Goal: Task Accomplishment & Management: Complete application form

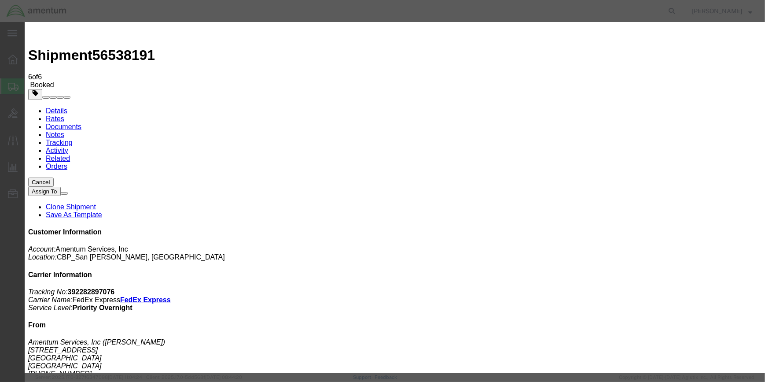
type input "C:\fakepath\YUM 56538191.pdf"
select select
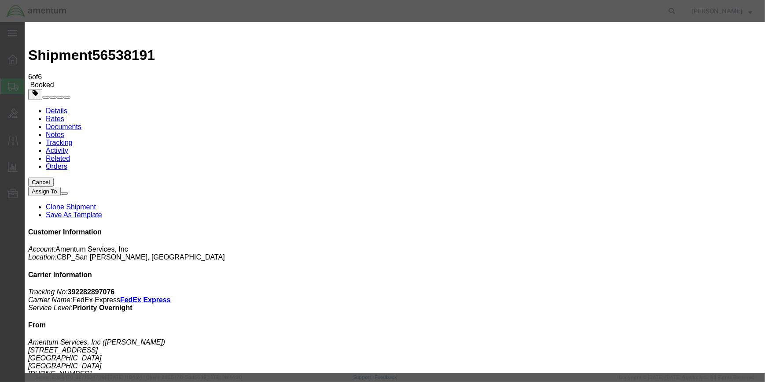
select select
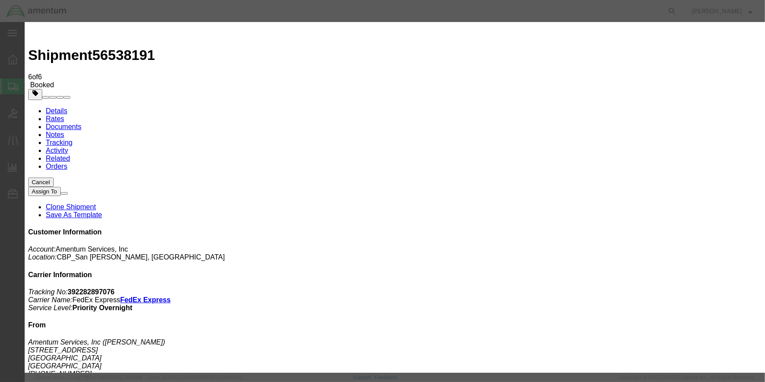
type input "C:\fakepath\YUM 56538191.pdf"
select select
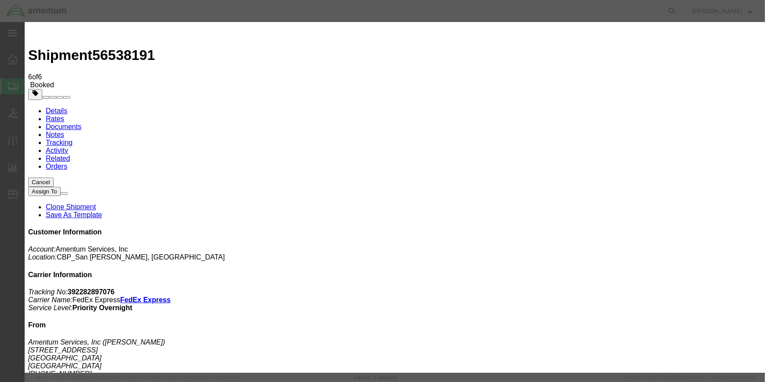
select select
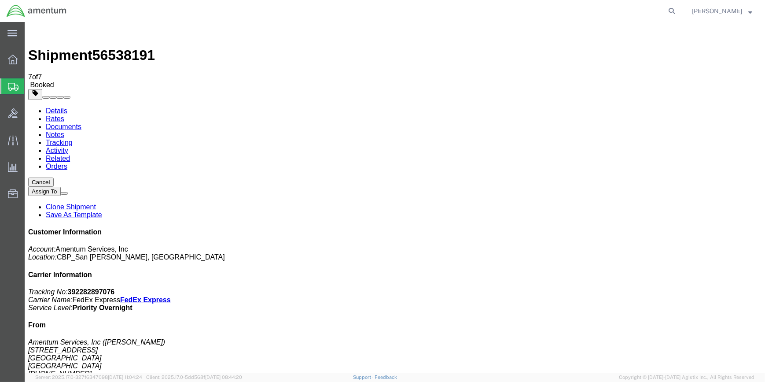
click at [0, 0] on span "Shipment Manager" at bounding box center [0, 0] width 0 height 0
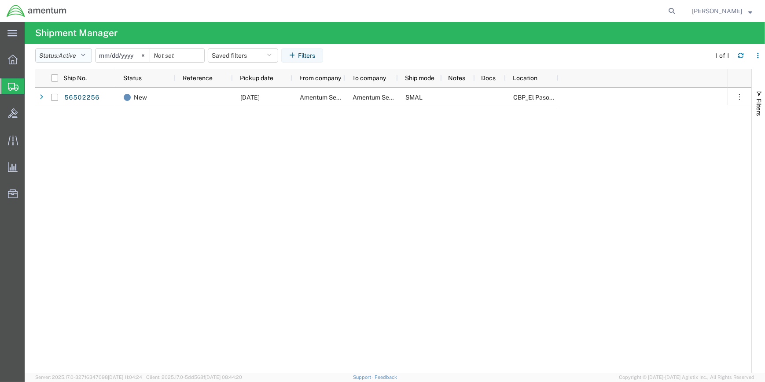
click at [84, 53] on icon "button" at bounding box center [83, 55] width 5 height 6
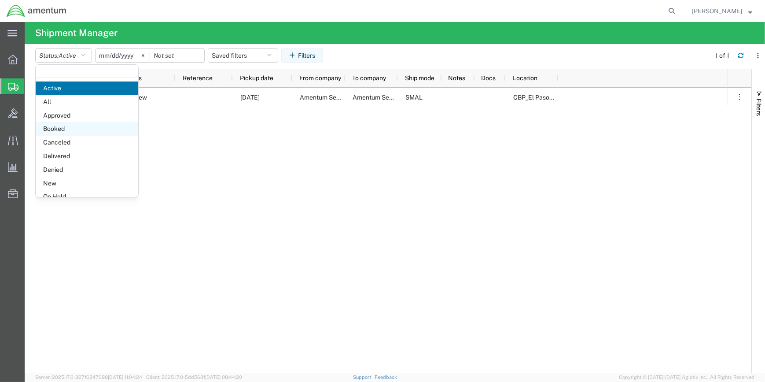
click at [64, 126] on span "Booked" at bounding box center [87, 129] width 103 height 14
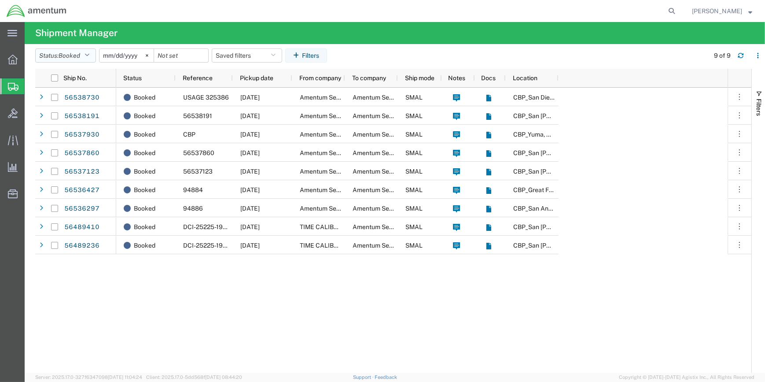
click at [89, 54] on icon "button" at bounding box center [87, 55] width 5 height 6
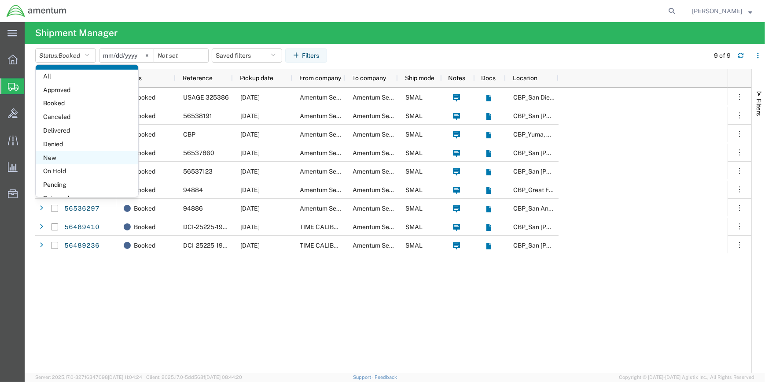
scroll to position [51, 0]
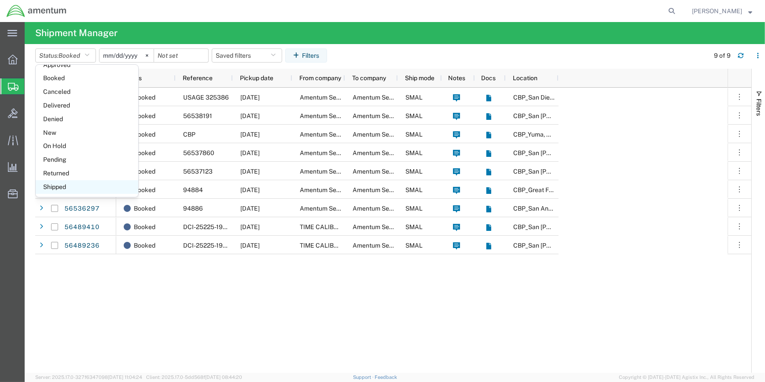
click at [51, 182] on span "Shipped" at bounding box center [87, 187] width 103 height 14
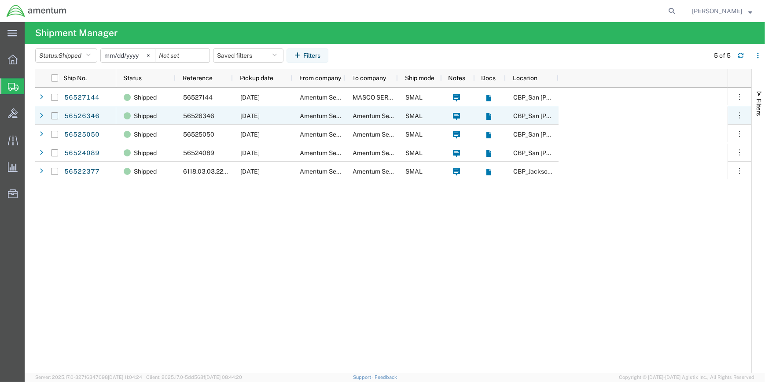
click at [54, 115] on input "Press Space to toggle row selection (unchecked)" at bounding box center [54, 115] width 7 height 7
checkbox input "true"
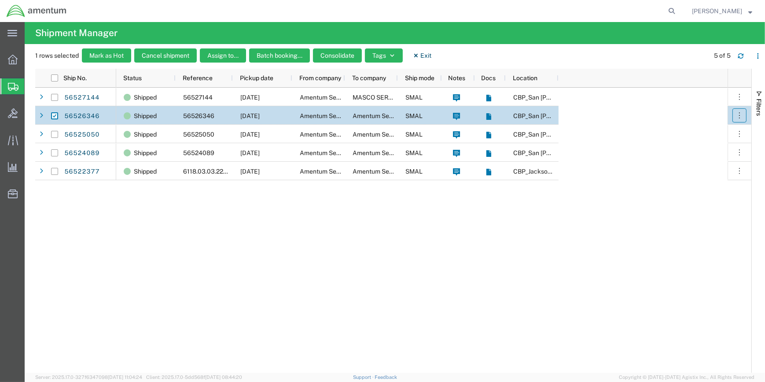
click at [739, 111] on icon "button" at bounding box center [740, 115] width 9 height 9
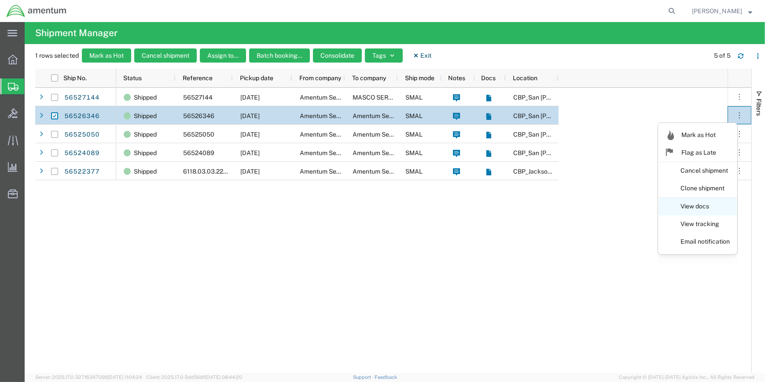
click at [697, 203] on link "View docs" at bounding box center [698, 207] width 78 height 16
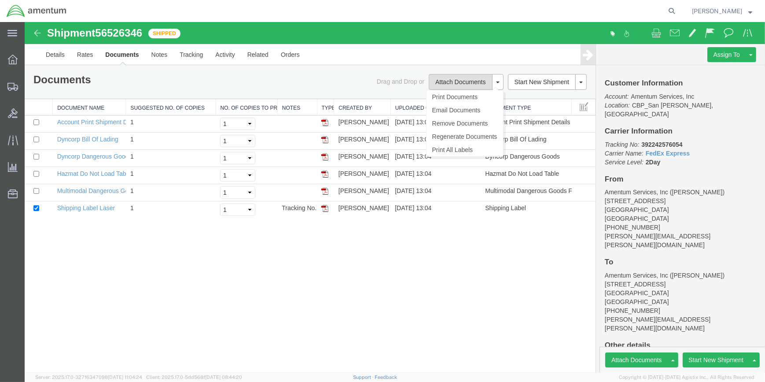
click at [457, 79] on button "Attach Documents" at bounding box center [460, 82] width 63 height 16
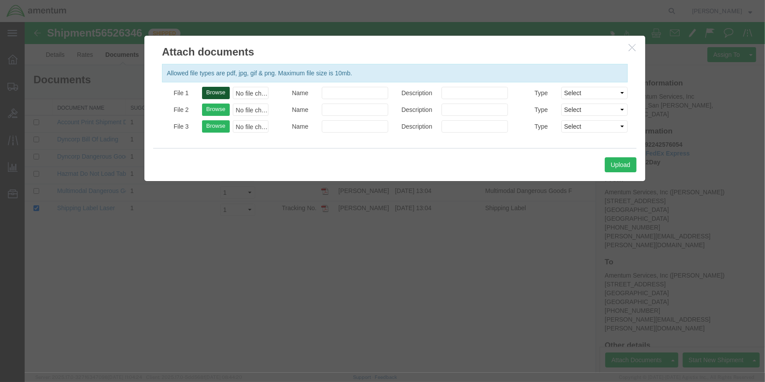
click at [219, 89] on button "Browse" at bounding box center [216, 93] width 28 height 12
type input "C:\fakepath\SDC 56526346.pdf"
click at [618, 162] on button "Upload" at bounding box center [621, 164] width 32 height 15
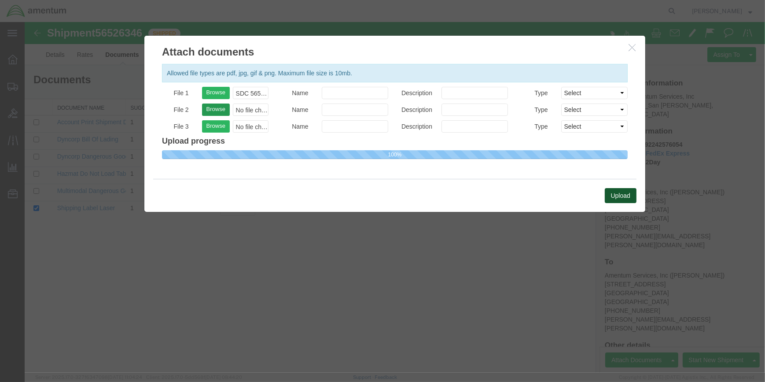
select select
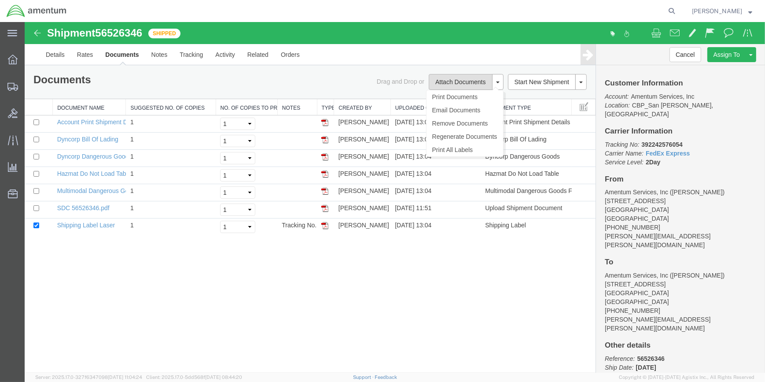
click at [455, 80] on button "Attach Documents" at bounding box center [460, 82] width 63 height 16
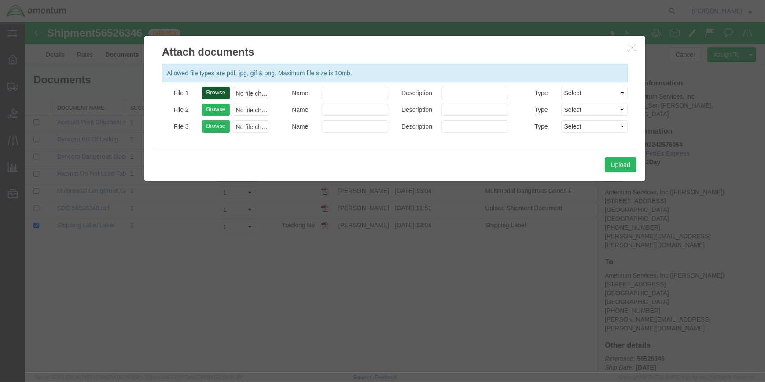
click at [218, 89] on button "Browse" at bounding box center [216, 93] width 28 height 12
type input "C:\fakepath\SDC 56526346.pdf"
click at [628, 165] on button "Upload" at bounding box center [621, 164] width 32 height 15
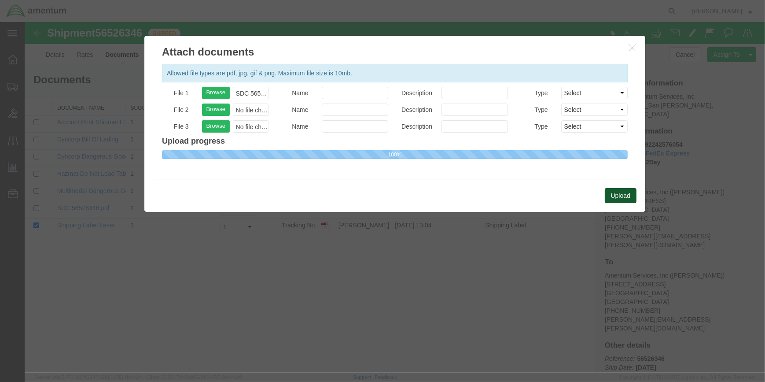
select select
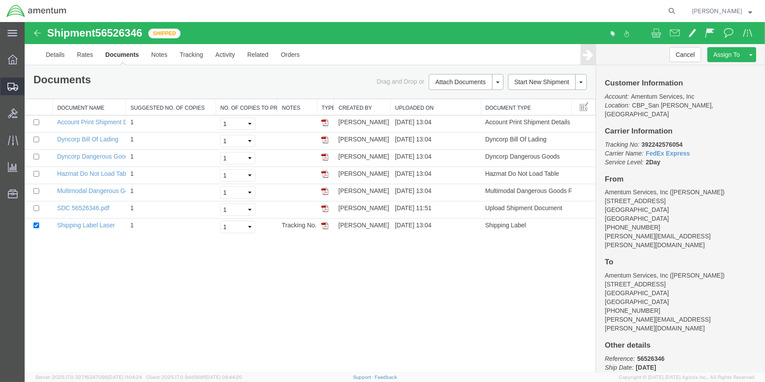
click at [0, 0] on span "Shipment Manager" at bounding box center [0, 0] width 0 height 0
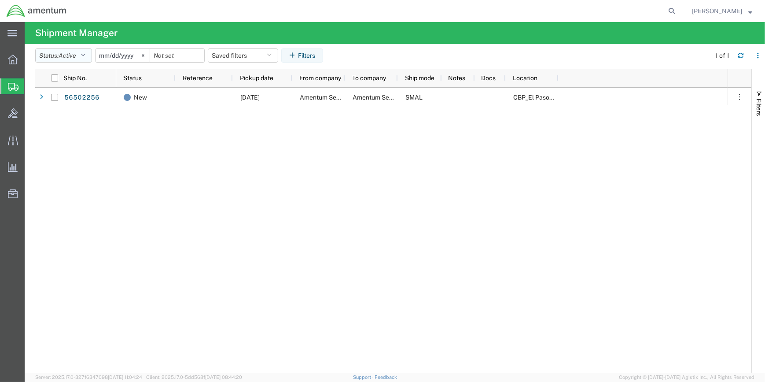
click at [84, 54] on icon "button" at bounding box center [83, 55] width 5 height 6
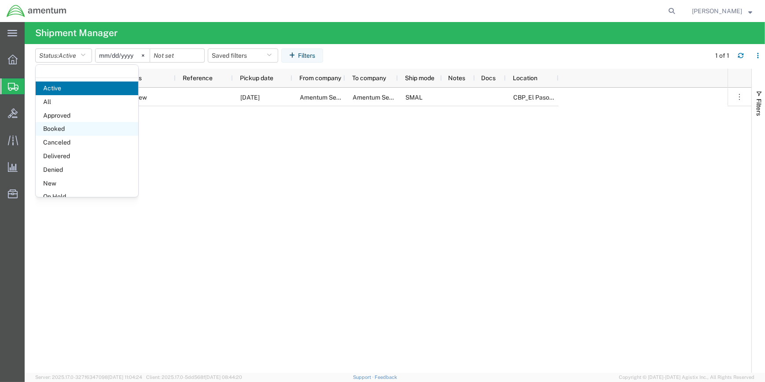
click at [67, 127] on span "Booked" at bounding box center [87, 129] width 103 height 14
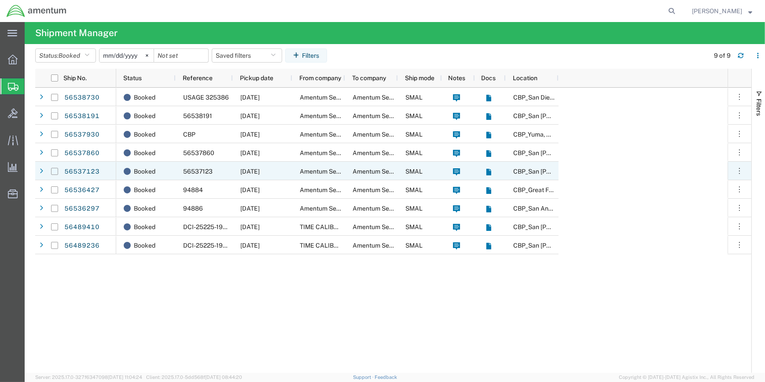
click at [55, 170] on input "Press Space to toggle row selection (unchecked)" at bounding box center [54, 171] width 7 height 7
checkbox input "true"
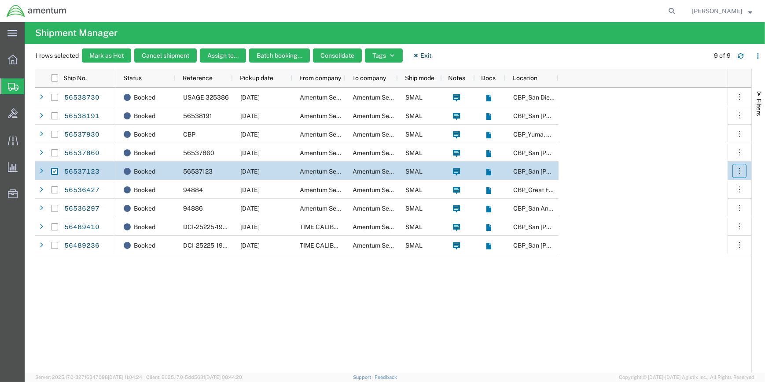
click at [734, 167] on button "button" at bounding box center [740, 171] width 14 height 14
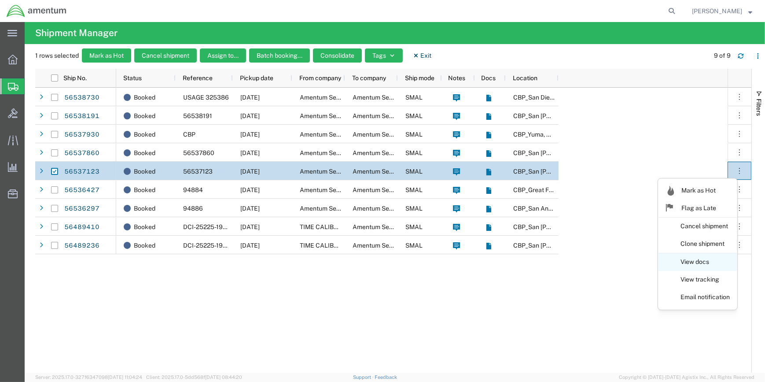
click at [702, 260] on link "View docs" at bounding box center [698, 262] width 78 height 16
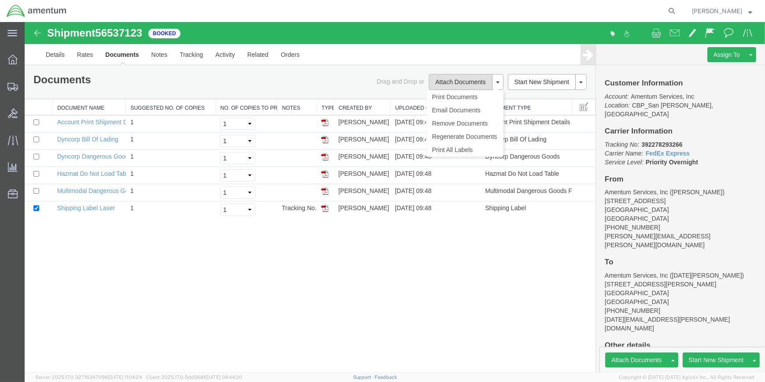
click at [451, 79] on button "Attach Documents" at bounding box center [460, 82] width 63 height 16
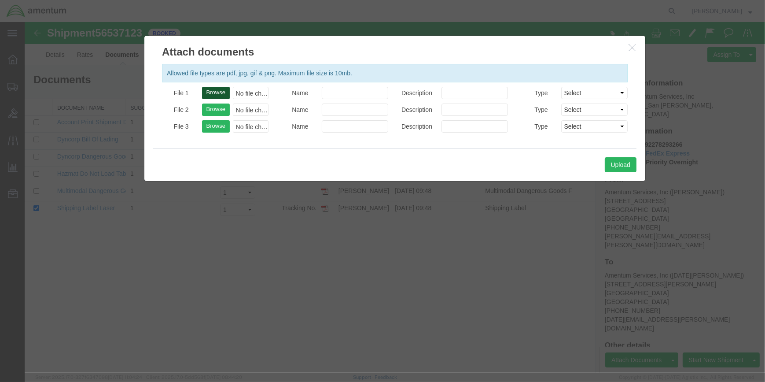
click at [222, 90] on button "Browse" at bounding box center [216, 93] width 28 height 12
type input "C:\fakepath\ELP 56537123.pdf"
click at [623, 163] on button "Upload" at bounding box center [621, 164] width 32 height 15
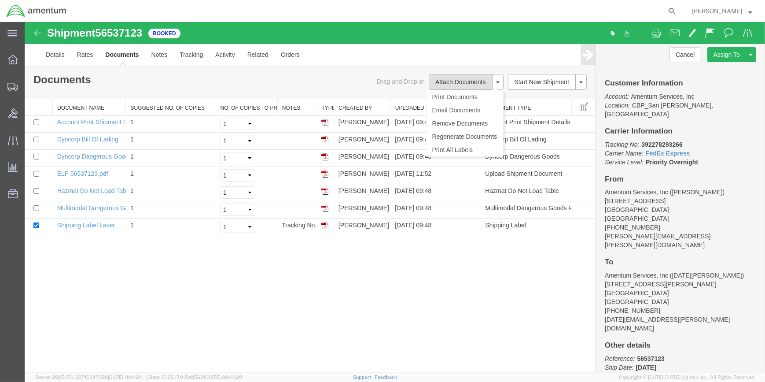
click at [462, 79] on button "Attach Documents" at bounding box center [460, 82] width 63 height 16
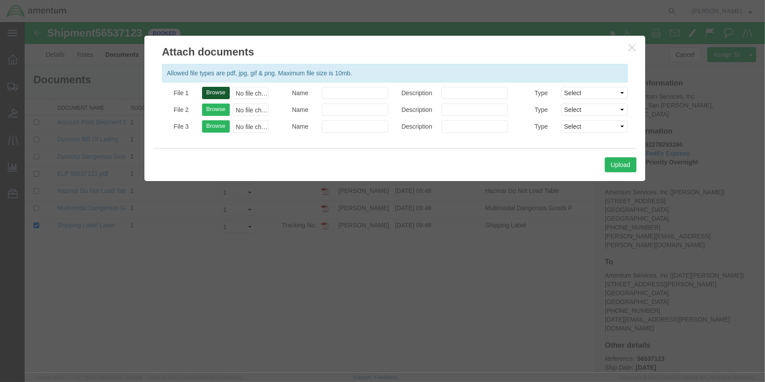
click at [219, 90] on button "Browse" at bounding box center [216, 93] width 28 height 12
type input "C:\fakepath\ELP 56537123.pdf"
click at [624, 164] on button "Upload" at bounding box center [621, 164] width 32 height 15
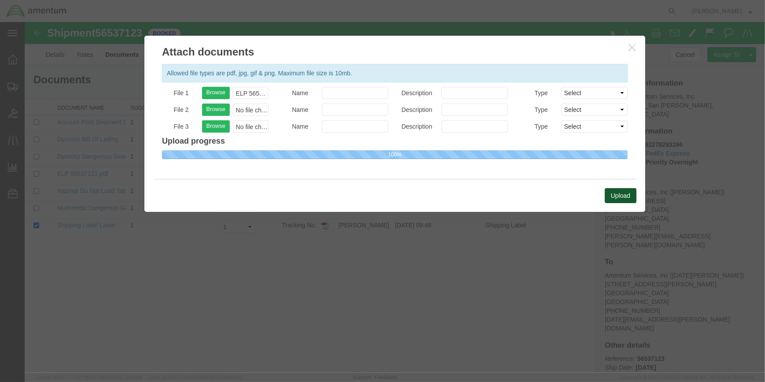
select select
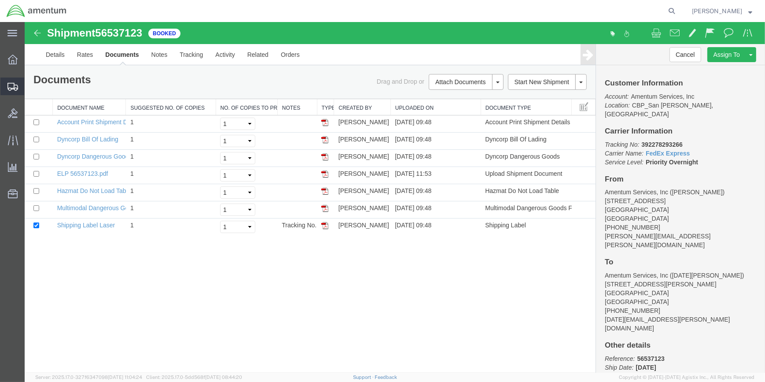
drag, startPoint x: 50, startPoint y: 98, endPoint x: 82, endPoint y: 89, distance: 33.3
click at [0, 0] on span "Shipment Manager" at bounding box center [0, 0] width 0 height 0
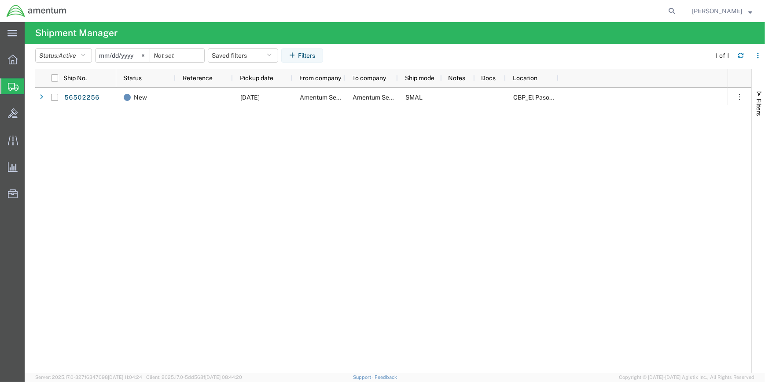
click at [0, 0] on span "Shipment Manager" at bounding box center [0, 0] width 0 height 0
click at [90, 54] on button "Status: Active" at bounding box center [63, 55] width 57 height 14
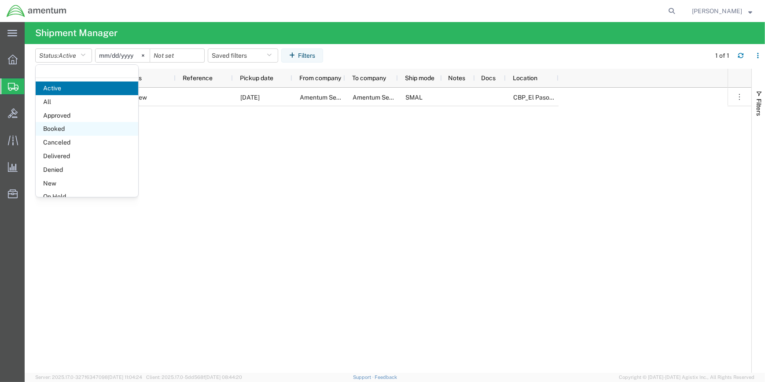
click at [69, 127] on span "Booked" at bounding box center [87, 129] width 103 height 14
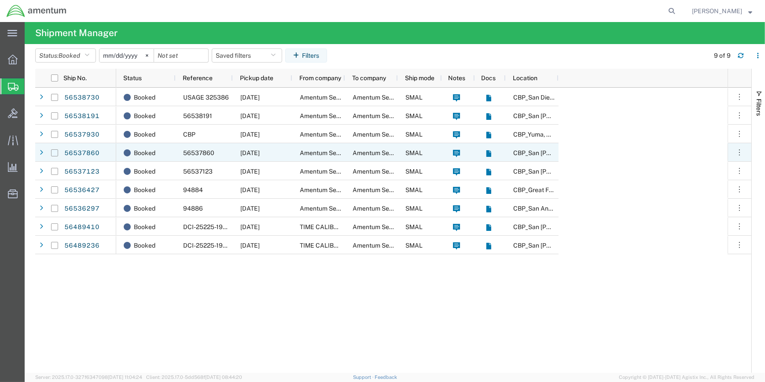
click at [53, 150] on input "Press Space to toggle row selection (unchecked)" at bounding box center [54, 152] width 7 height 7
checkbox input "true"
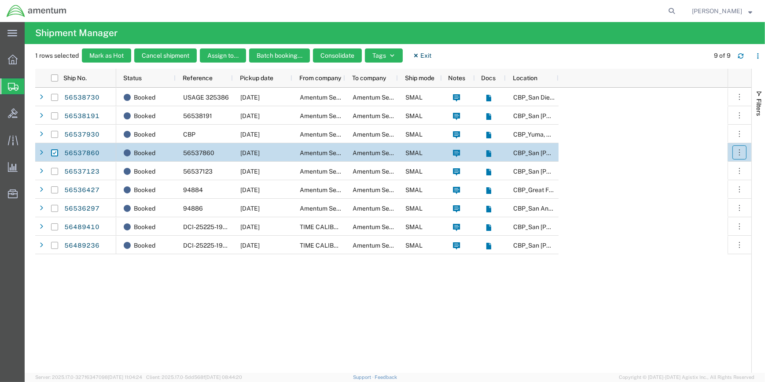
click at [739, 152] on icon "button" at bounding box center [740, 152] width 9 height 9
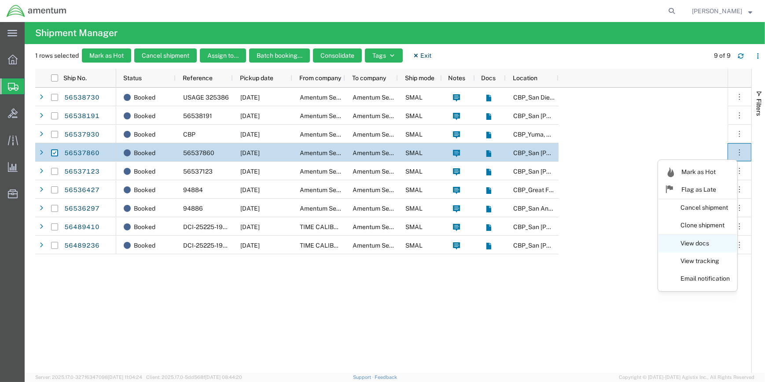
click at [702, 244] on link "View docs" at bounding box center [698, 244] width 78 height 16
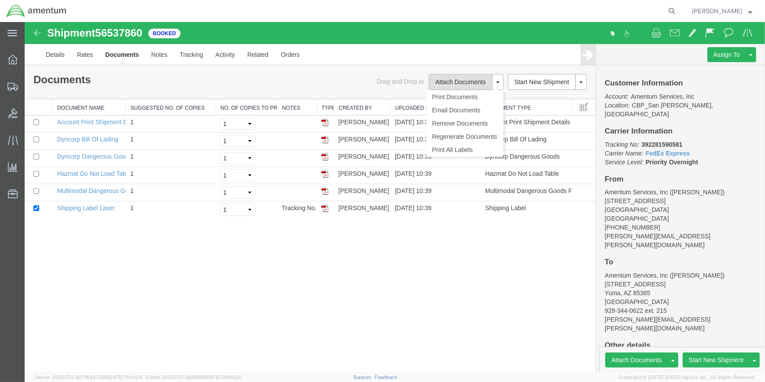
click at [457, 78] on button "Attach Documents" at bounding box center [460, 82] width 63 height 16
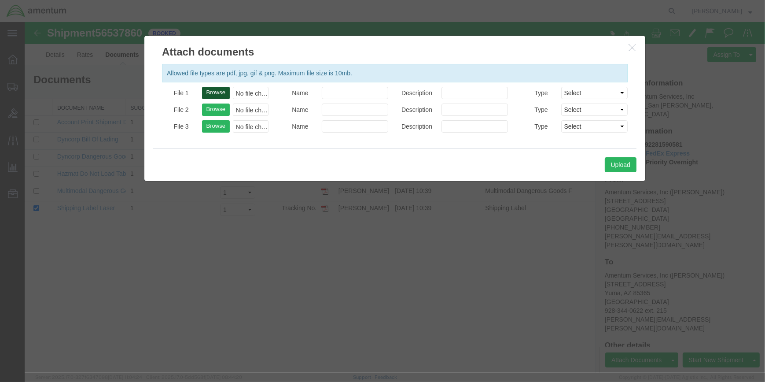
click at [214, 89] on button "Browse" at bounding box center [216, 93] width 28 height 12
type input "C:\fakepath\YUM 56537860.pdf"
click at [629, 163] on button "Upload" at bounding box center [621, 164] width 32 height 15
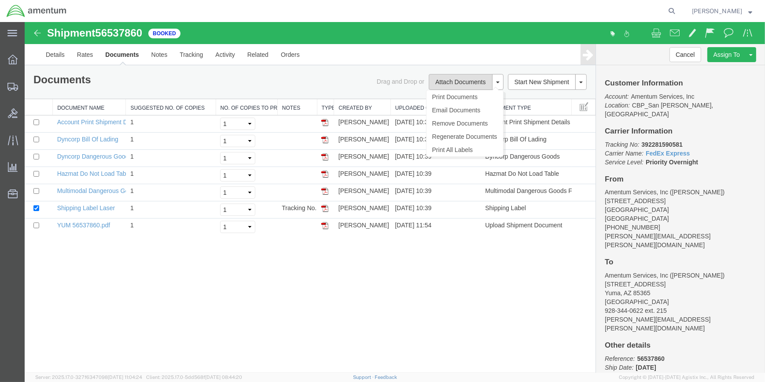
click at [467, 76] on button "Attach Documents" at bounding box center [460, 82] width 63 height 16
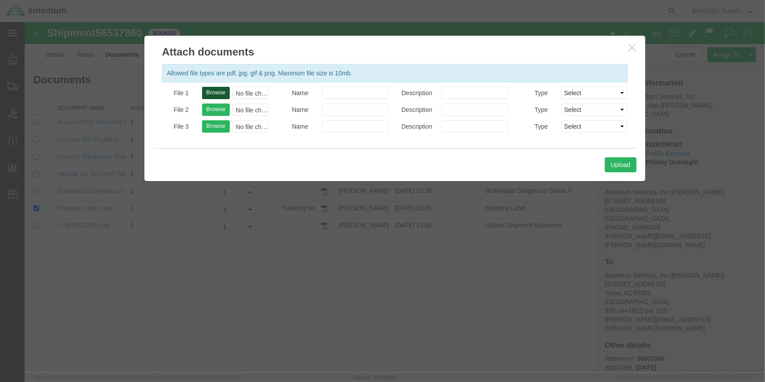
click at [215, 89] on button "Browse" at bounding box center [216, 93] width 28 height 12
type input "C:\fakepath\YUM 56537860.pdf"
click at [621, 163] on button "Upload" at bounding box center [621, 164] width 32 height 15
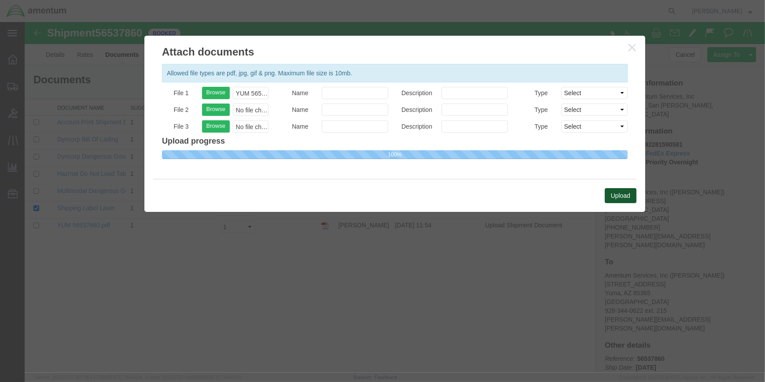
select select
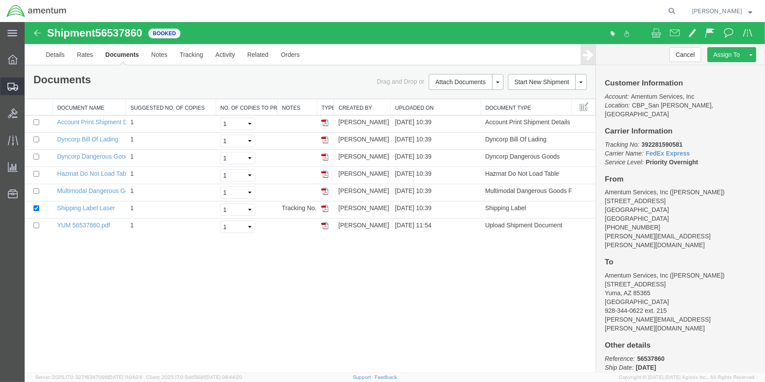
click at [0, 0] on span "Shipment Manager" at bounding box center [0, 0] width 0 height 0
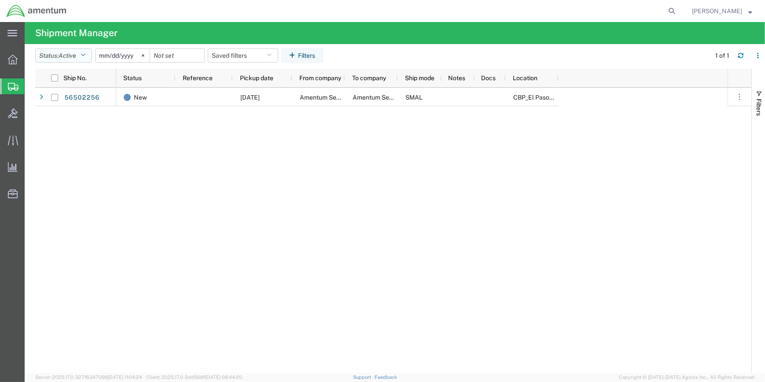
click at [85, 56] on icon "button" at bounding box center [83, 55] width 5 height 6
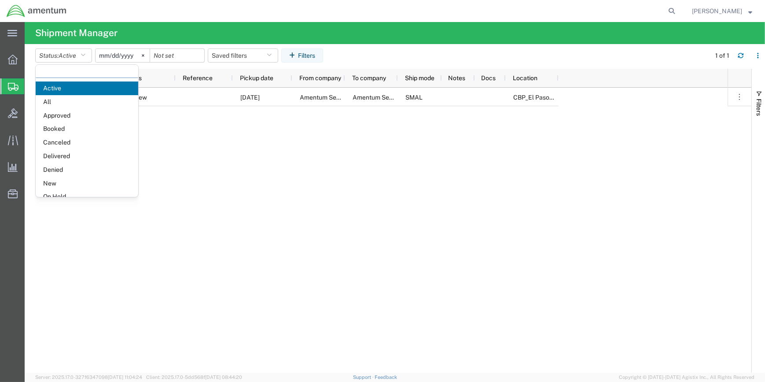
scroll to position [51, 0]
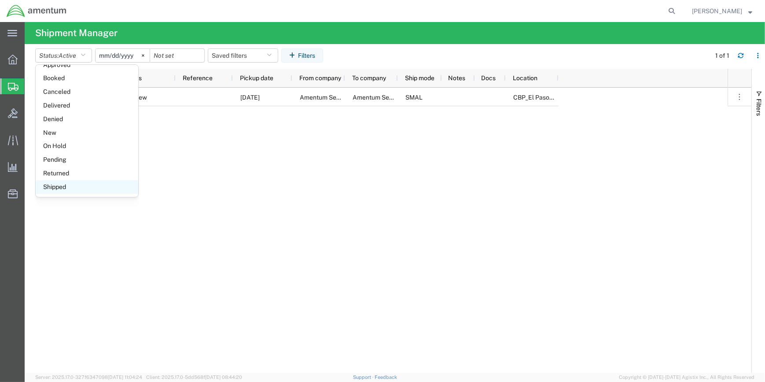
click at [57, 185] on span "Shipped" at bounding box center [87, 187] width 103 height 14
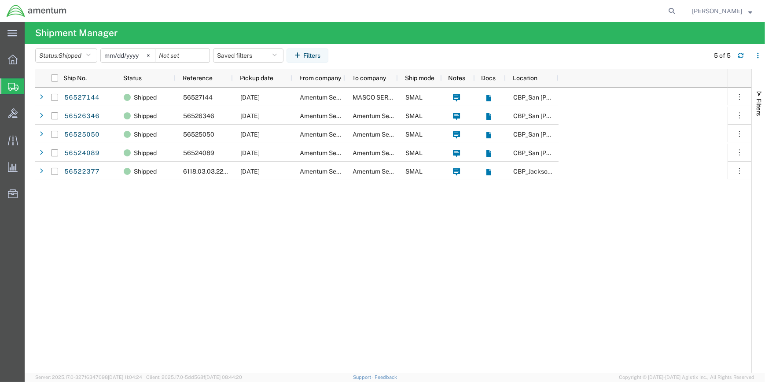
click at [0, 0] on span "Shipment Manager" at bounding box center [0, 0] width 0 height 0
click at [91, 52] on icon "button" at bounding box center [88, 55] width 5 height 6
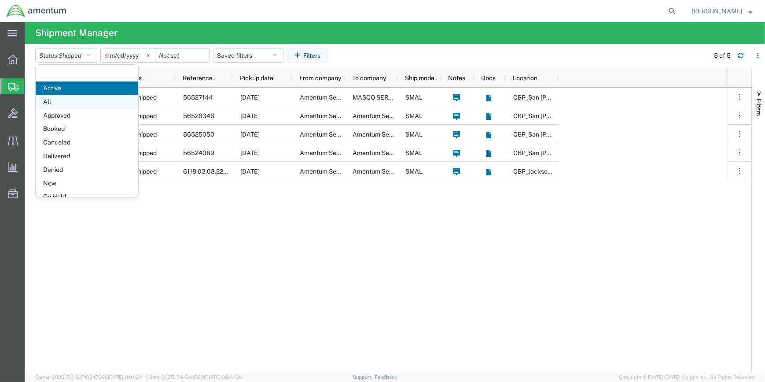
click at [49, 100] on span "All" at bounding box center [87, 102] width 103 height 14
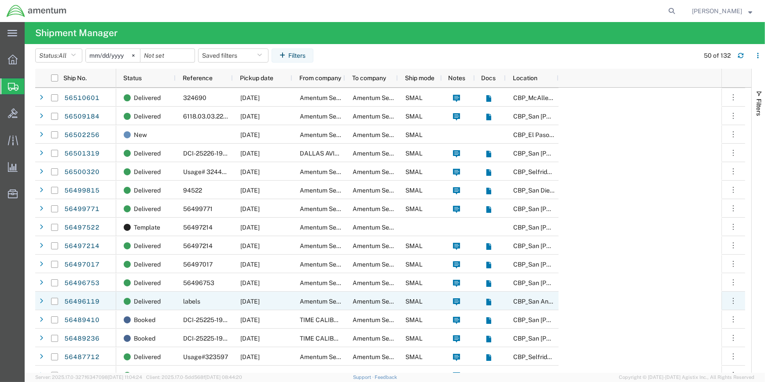
scroll to position [400, 0]
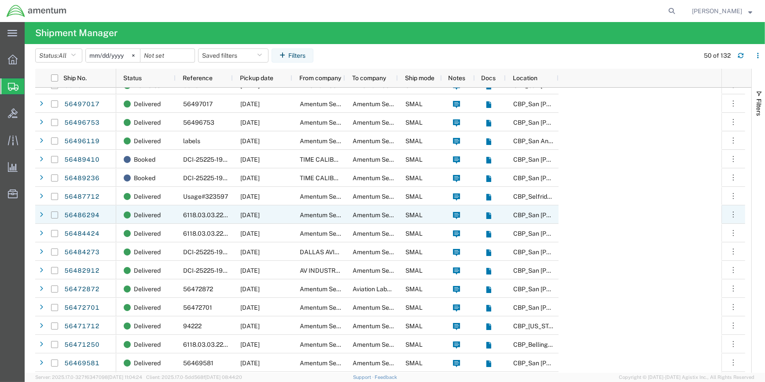
click at [53, 212] on input "Press Space to toggle row selection (unchecked)" at bounding box center [54, 214] width 7 height 7
checkbox input "true"
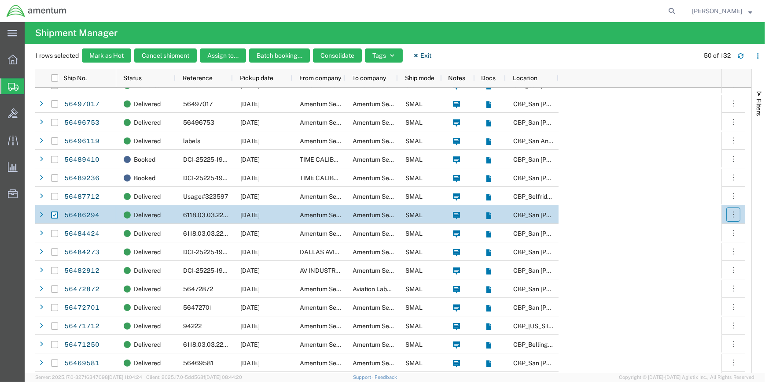
click at [727, 211] on button "button" at bounding box center [734, 214] width 14 height 14
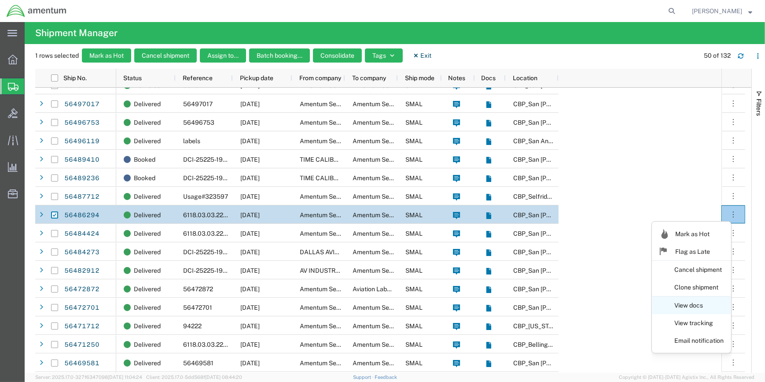
click at [685, 303] on link "View docs" at bounding box center [692, 306] width 78 height 16
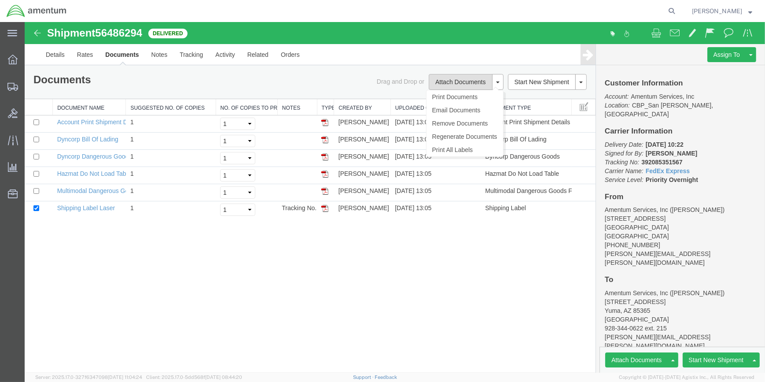
click at [447, 81] on button "Attach Documents" at bounding box center [460, 82] width 63 height 16
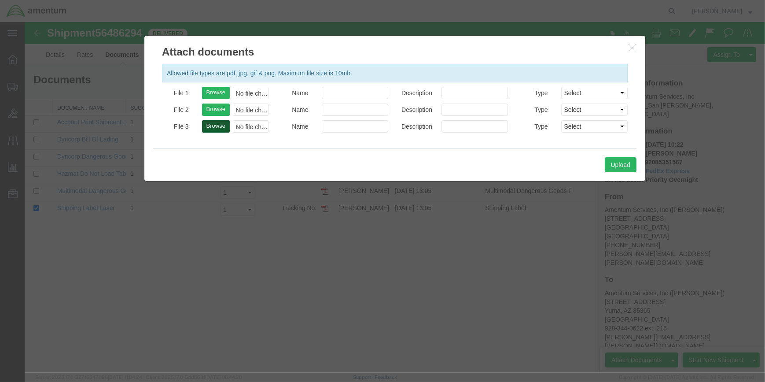
click at [214, 123] on button "Browse" at bounding box center [216, 126] width 28 height 12
type input "C:\fakepath\YUM 56486294.pdf"
click at [614, 163] on button "Upload" at bounding box center [621, 164] width 32 height 15
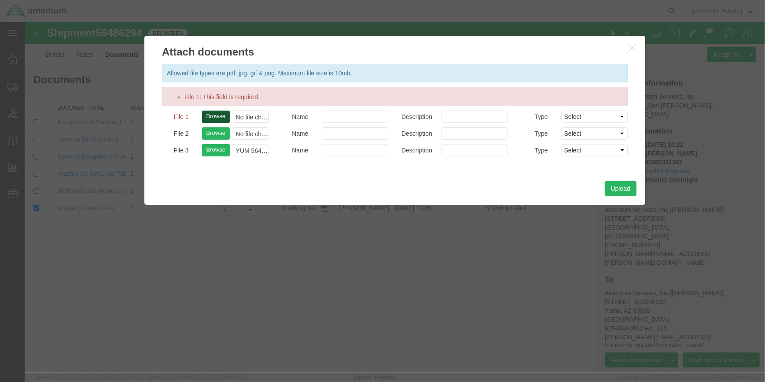
drag, startPoint x: 215, startPoint y: 114, endPoint x: 223, endPoint y: 115, distance: 8.0
click at [215, 114] on button "Browse" at bounding box center [216, 117] width 28 height 12
type input "C:\fakepath\YUM 56486294.pdf"
click at [218, 114] on button "Browse" at bounding box center [216, 117] width 28 height 12
click at [630, 48] on icon "button" at bounding box center [632, 47] width 7 height 7
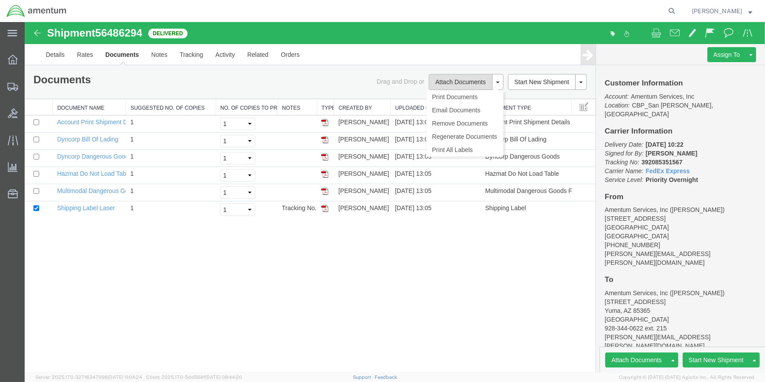
click at [454, 79] on button "Attach Documents" at bounding box center [460, 82] width 63 height 16
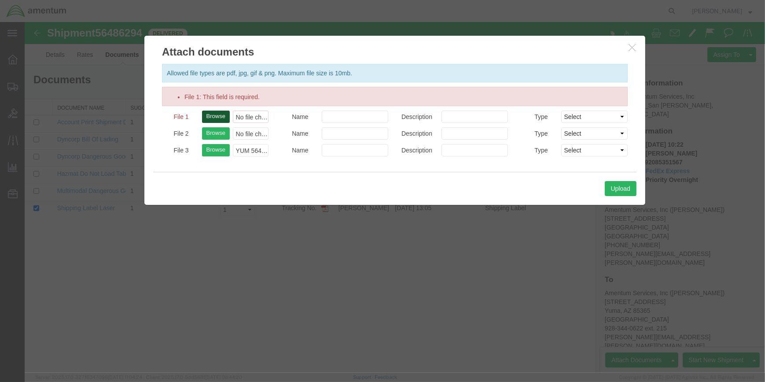
click at [224, 113] on button "Browse" at bounding box center [216, 117] width 28 height 12
type input "C:\fakepath\YUM 56486294.pdf"
click at [618, 184] on button "Upload" at bounding box center [621, 188] width 32 height 15
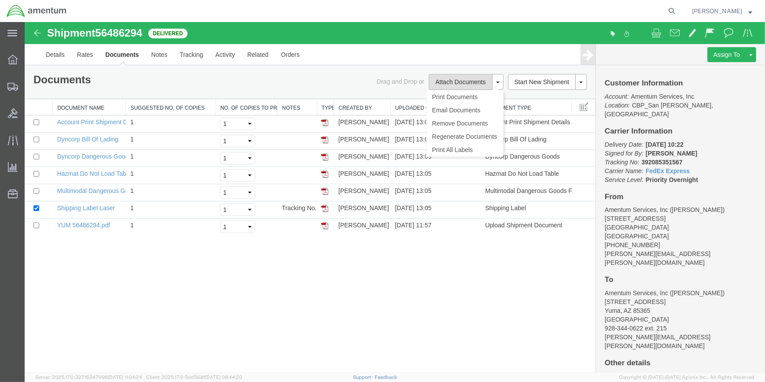
click at [452, 80] on button "Attach Documents" at bounding box center [460, 82] width 63 height 16
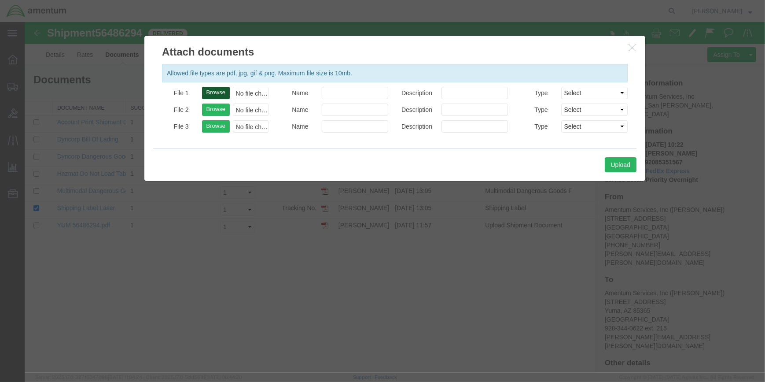
click at [219, 90] on button "Browse" at bounding box center [216, 93] width 28 height 12
type input "C:\fakepath\YUM 56486294.pdf"
click at [624, 165] on button "Upload" at bounding box center [621, 164] width 32 height 15
